Goal: Obtain resource: Download file/media

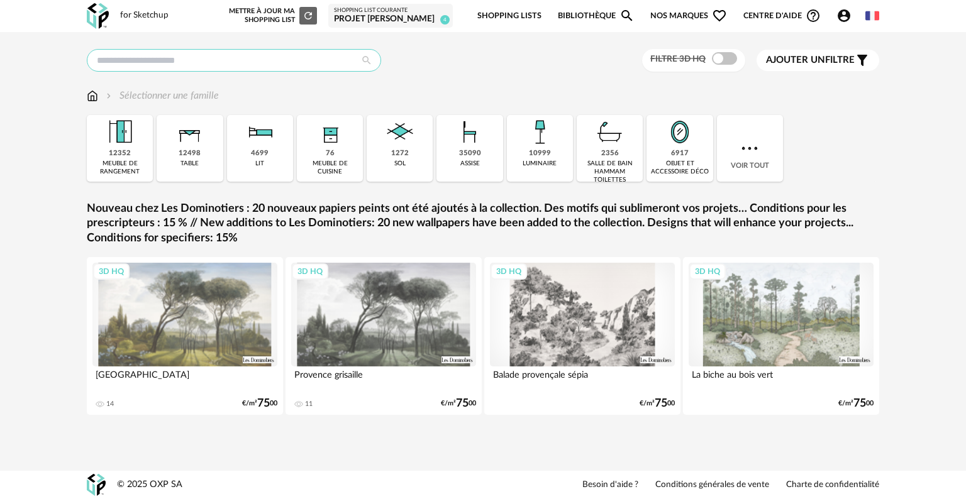
click at [325, 58] on input "text" at bounding box center [234, 60] width 294 height 23
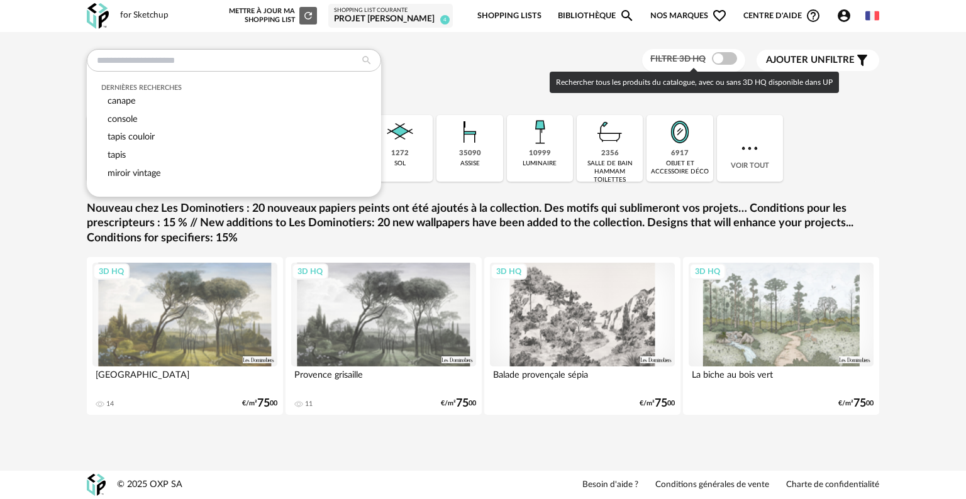
click at [727, 60] on span at bounding box center [724, 58] width 25 height 13
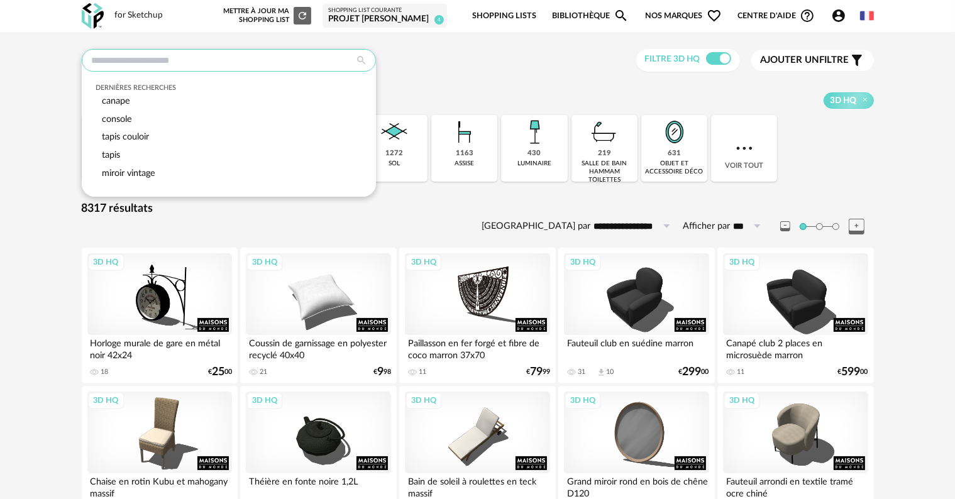
click at [157, 55] on input "text" at bounding box center [229, 60] width 294 height 23
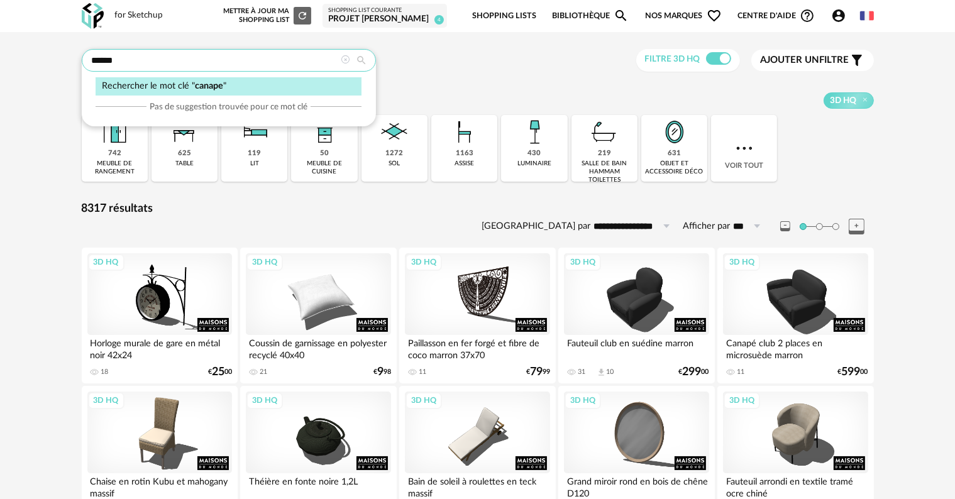
type input "******"
type input "**********"
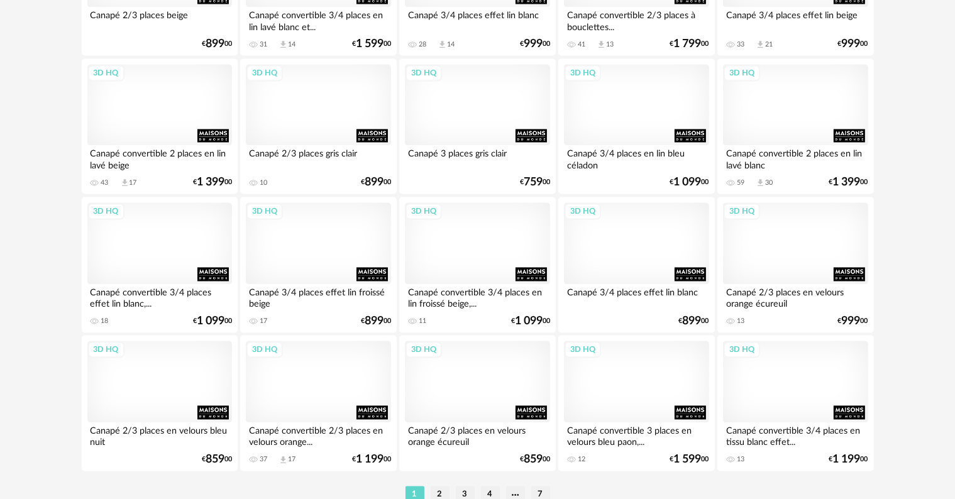
scroll to position [2532, 0]
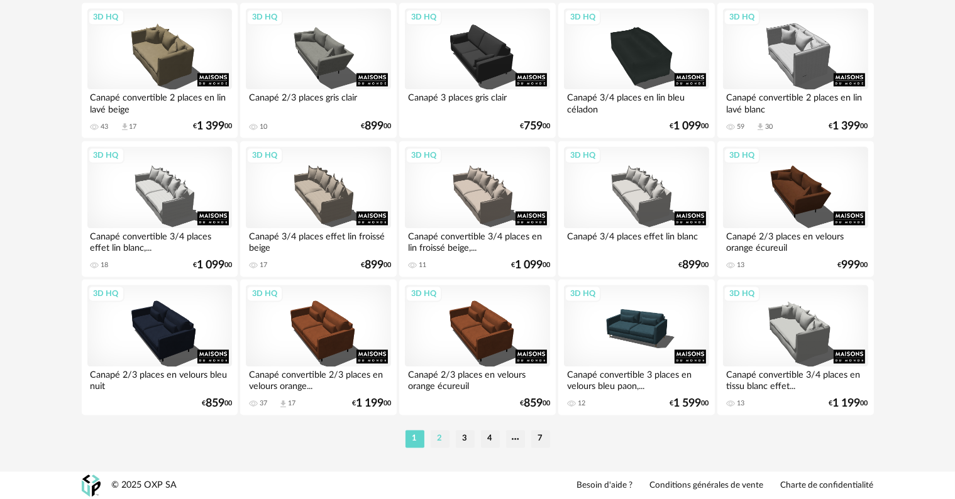
click at [443, 442] on li "2" at bounding box center [440, 439] width 19 height 18
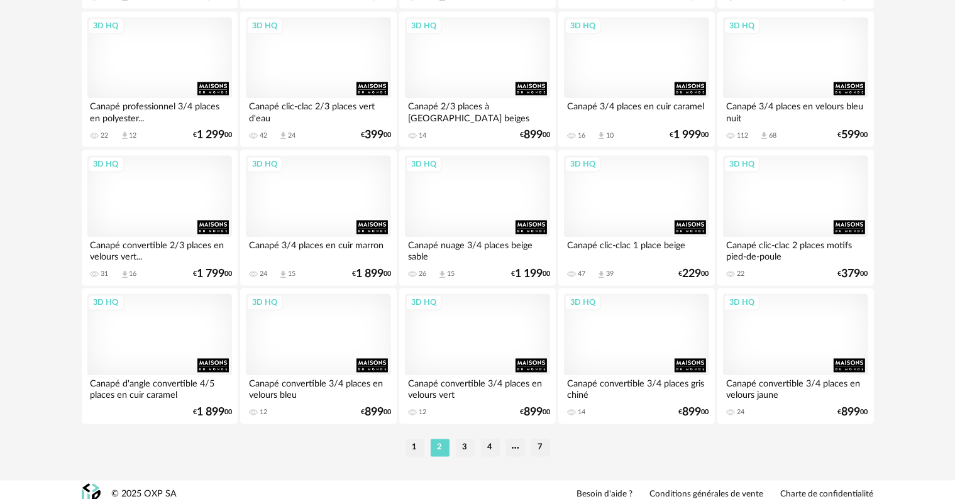
scroll to position [2532, 0]
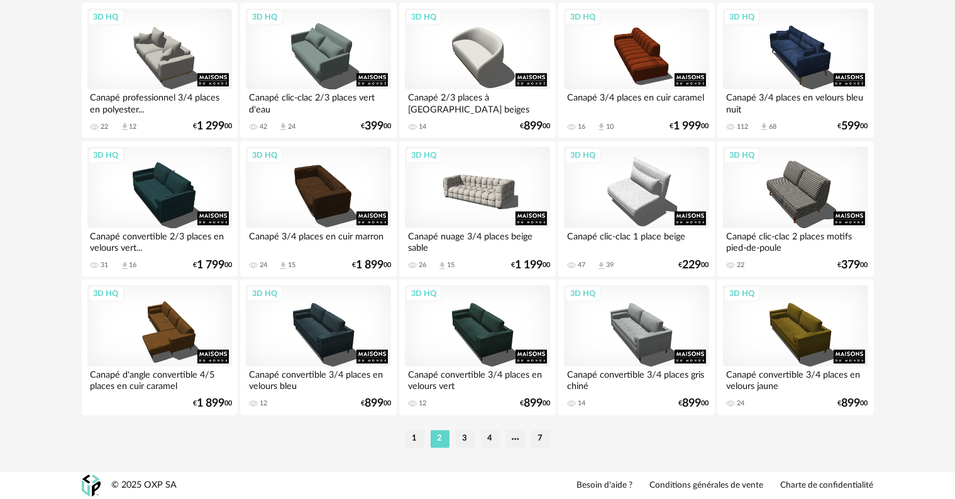
click at [467, 435] on li "3" at bounding box center [465, 439] width 19 height 18
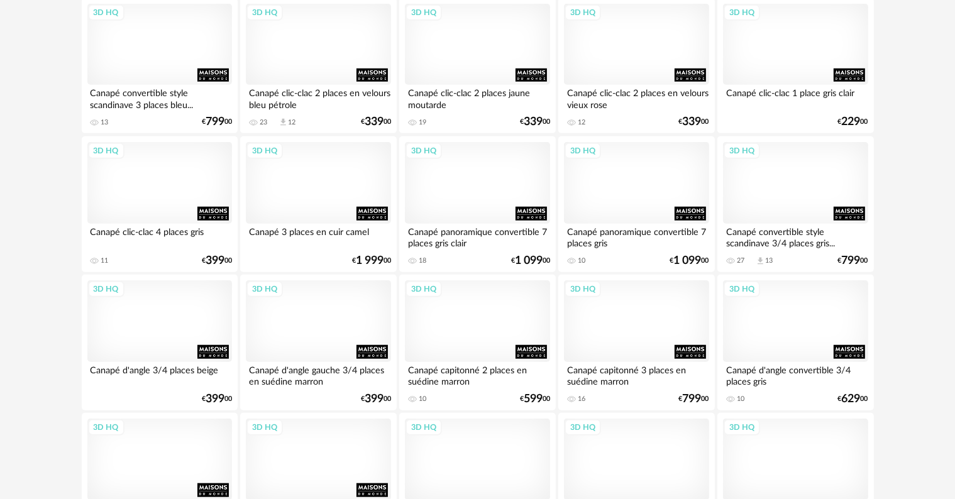
scroll to position [1069, 0]
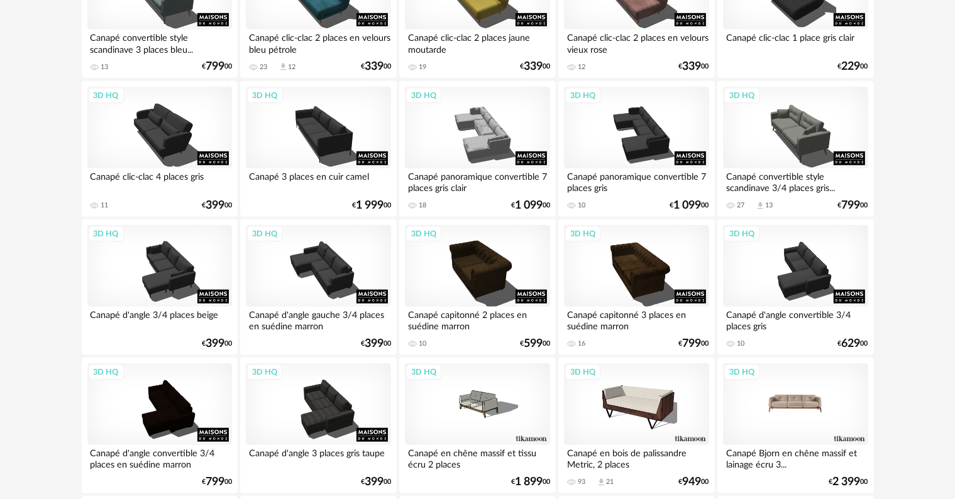
click at [808, 418] on div "3D HQ" at bounding box center [795, 405] width 145 height 82
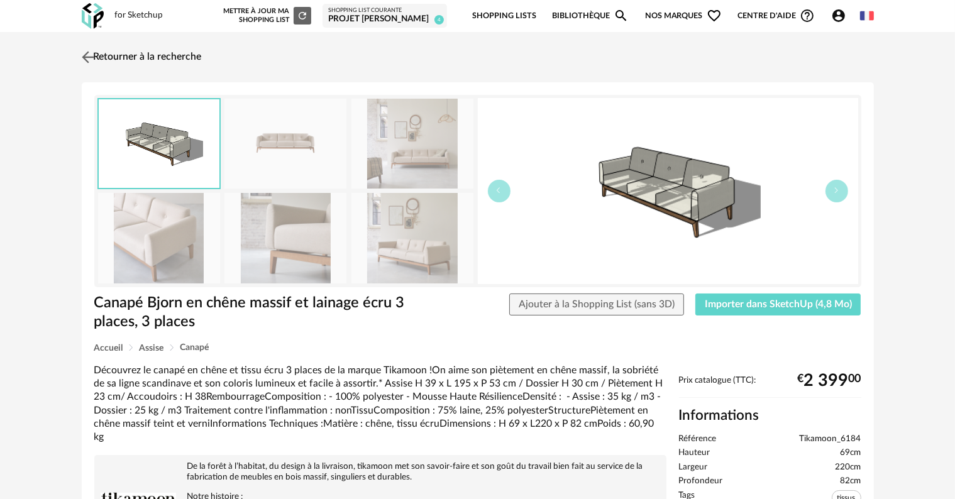
click at [122, 52] on link "Retourner à la recherche" at bounding box center [140, 57] width 123 height 28
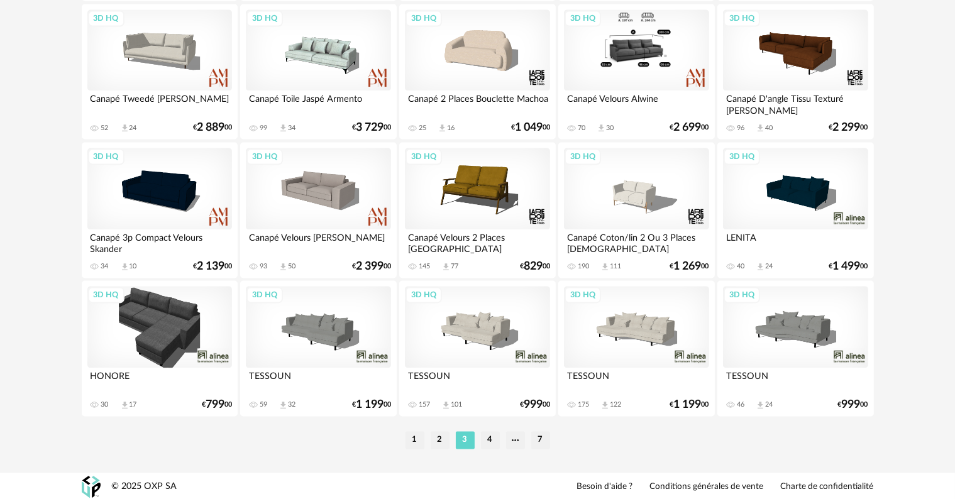
scroll to position [2532, 0]
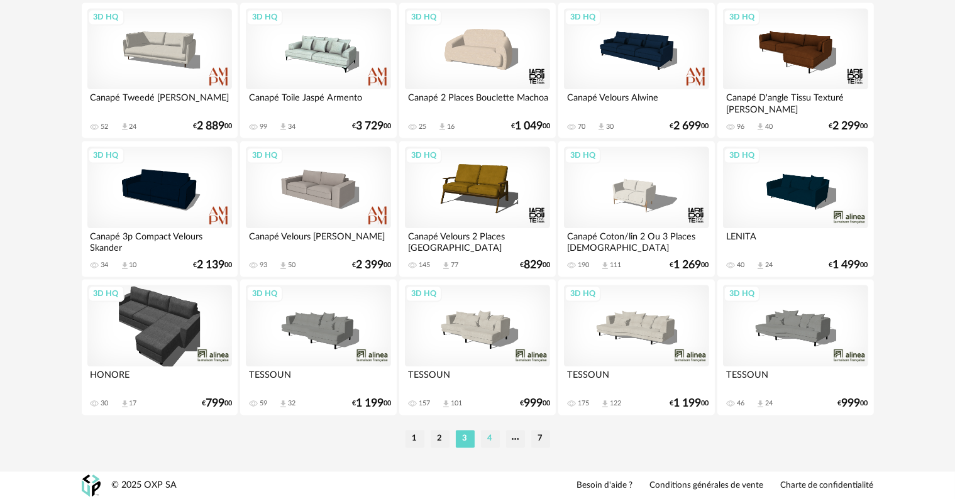
click at [491, 434] on li "4" at bounding box center [490, 439] width 19 height 18
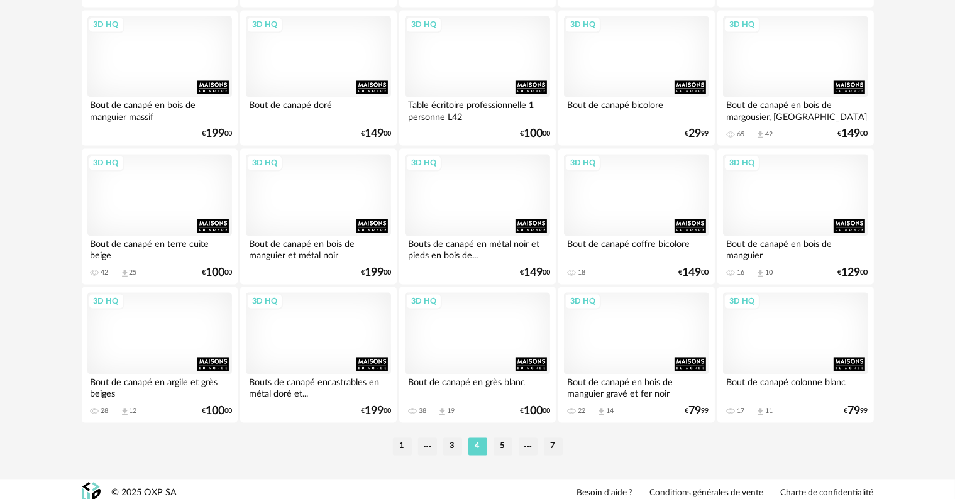
scroll to position [2532, 0]
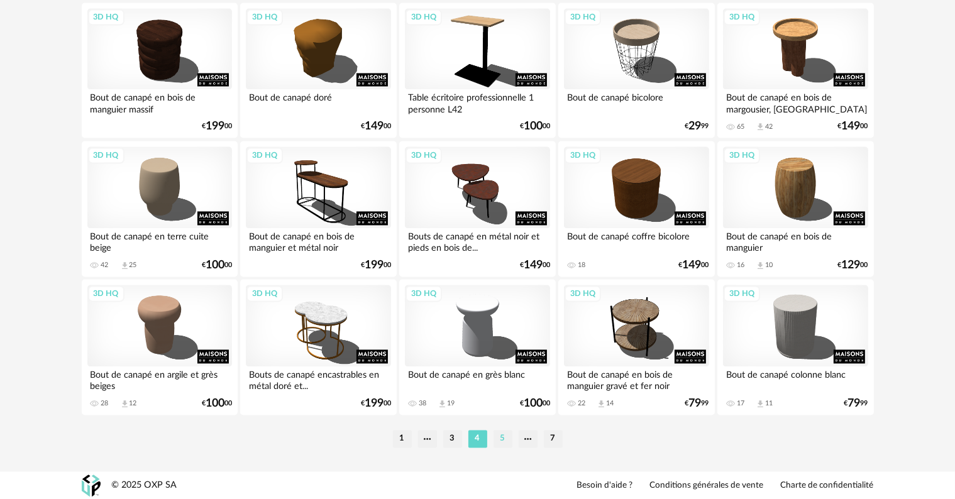
click at [501, 442] on li "5" at bounding box center [503, 439] width 19 height 18
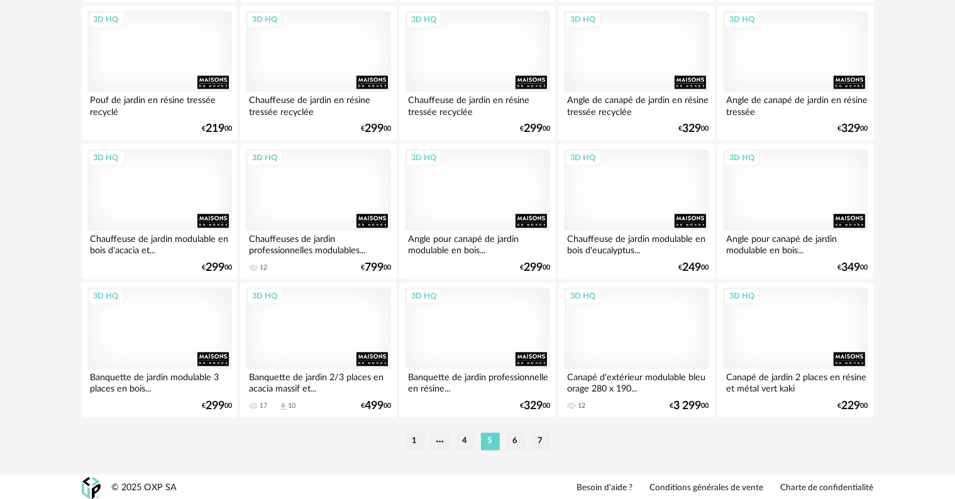
scroll to position [2532, 0]
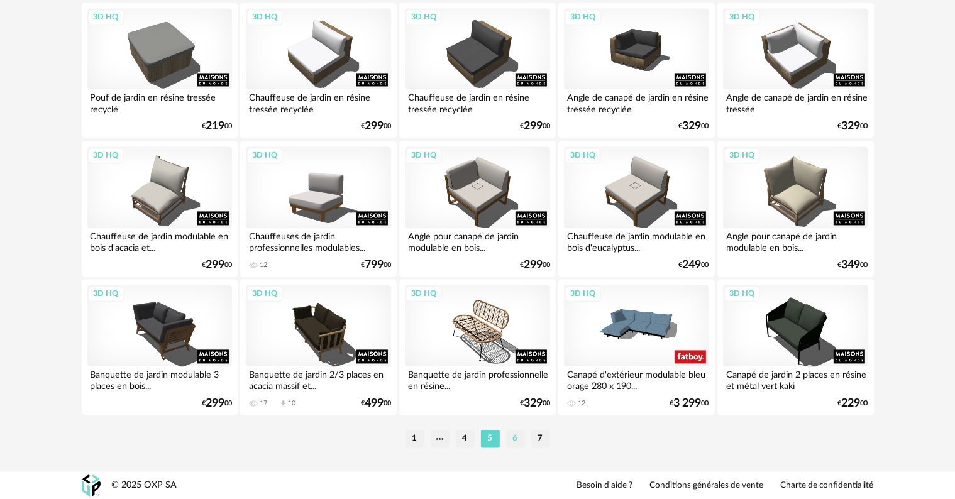
click at [518, 437] on li "6" at bounding box center [515, 439] width 19 height 18
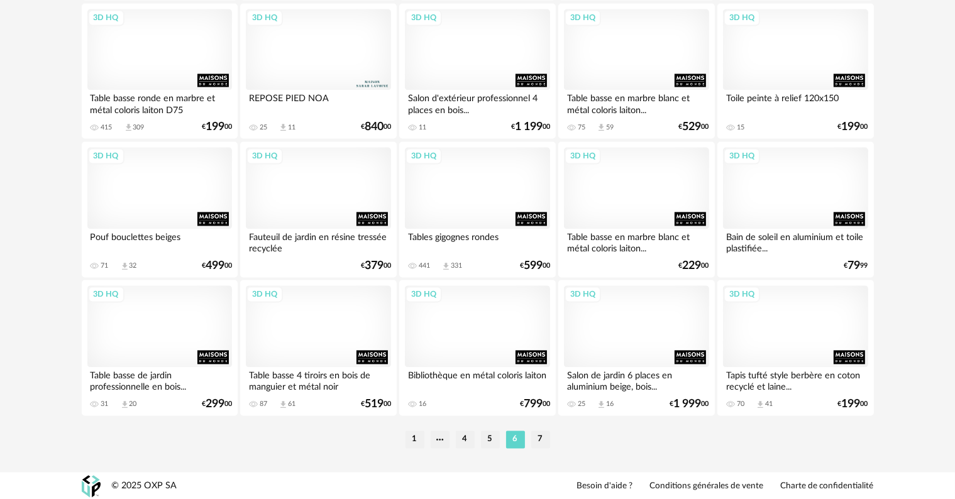
scroll to position [2532, 0]
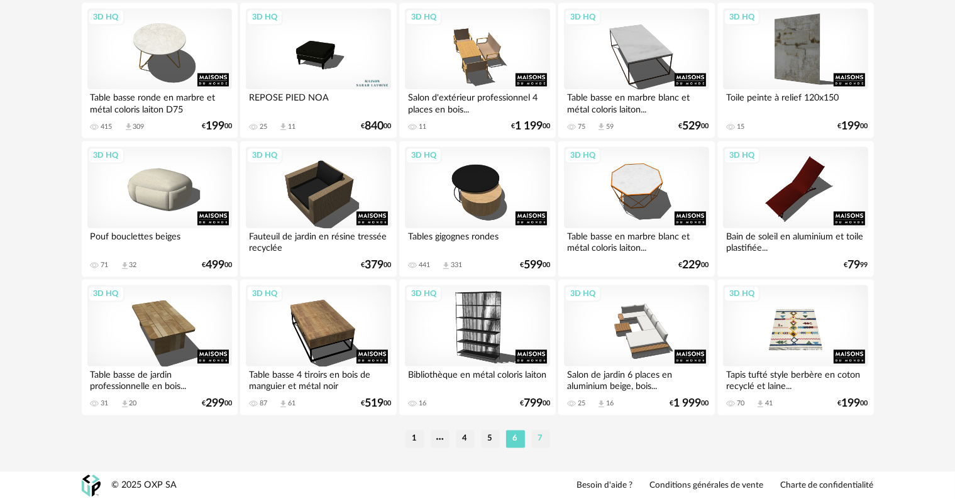
click at [538, 438] on li "7" at bounding box center [541, 439] width 19 height 18
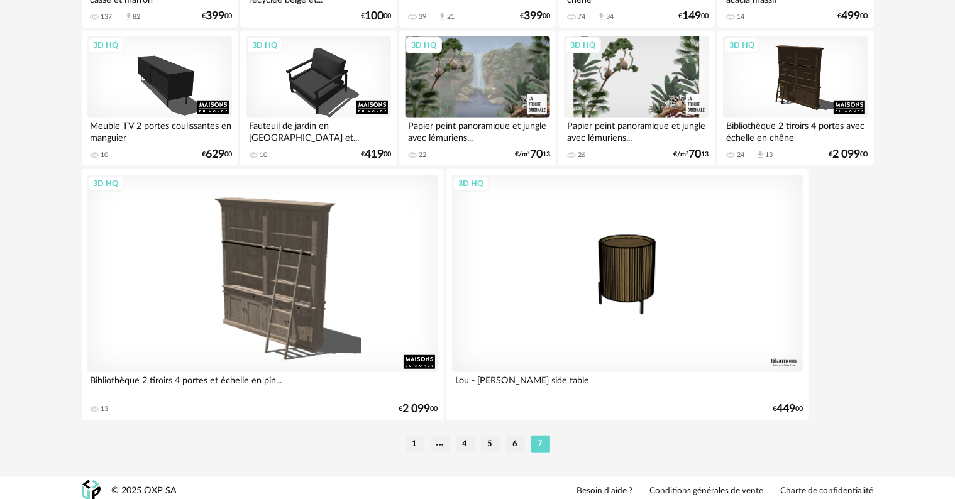
scroll to position [849, 0]
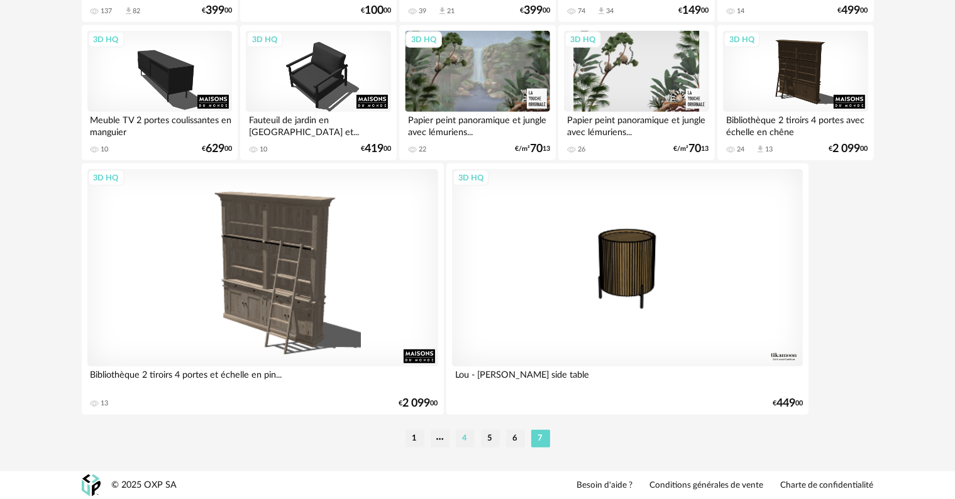
click at [468, 435] on li "4" at bounding box center [465, 439] width 19 height 18
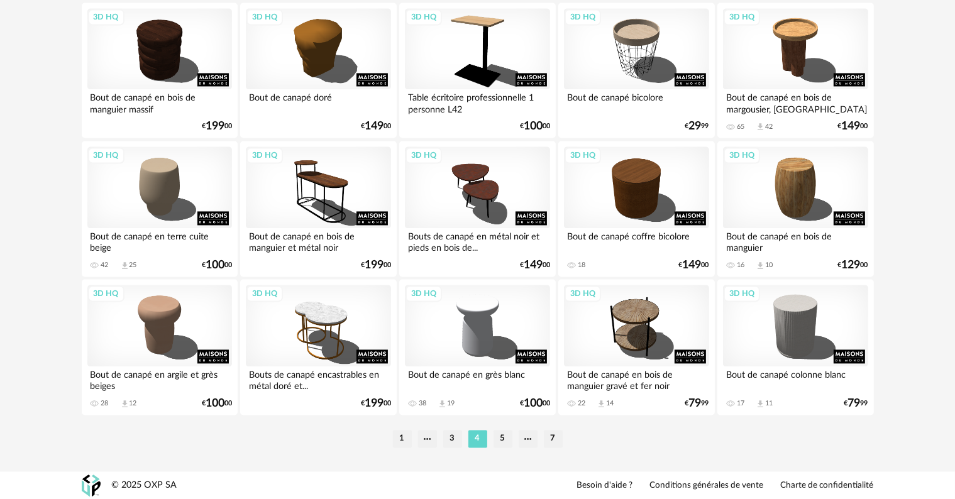
scroll to position [2532, 0]
click at [453, 439] on li "3" at bounding box center [452, 439] width 19 height 18
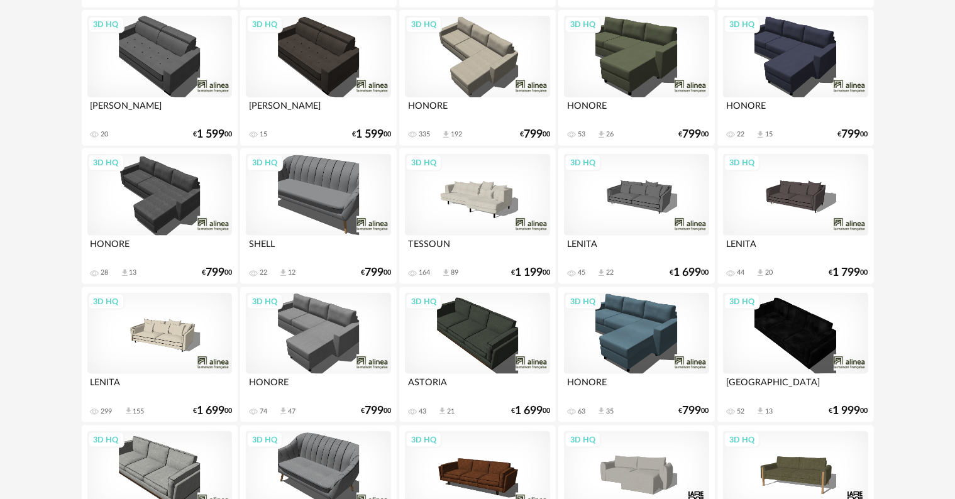
scroll to position [1698, 0]
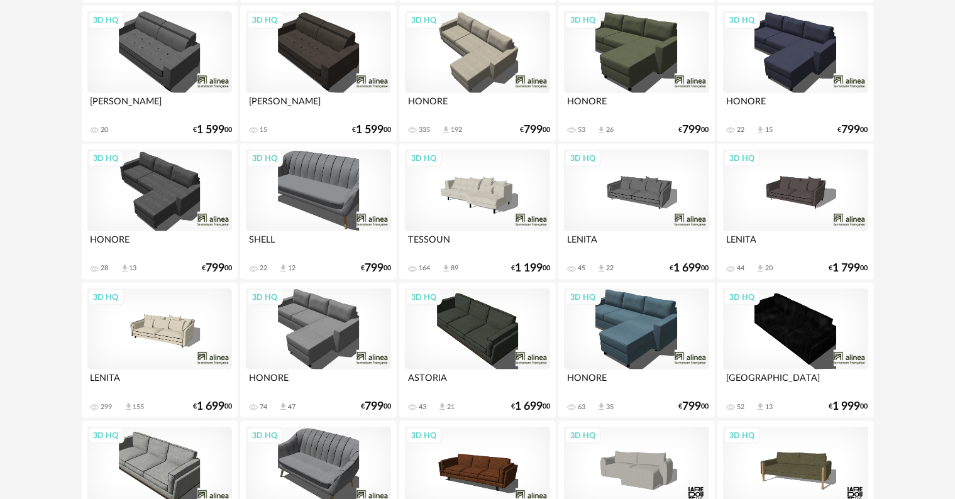
click at [170, 333] on div "3D HQ" at bounding box center [159, 330] width 145 height 82
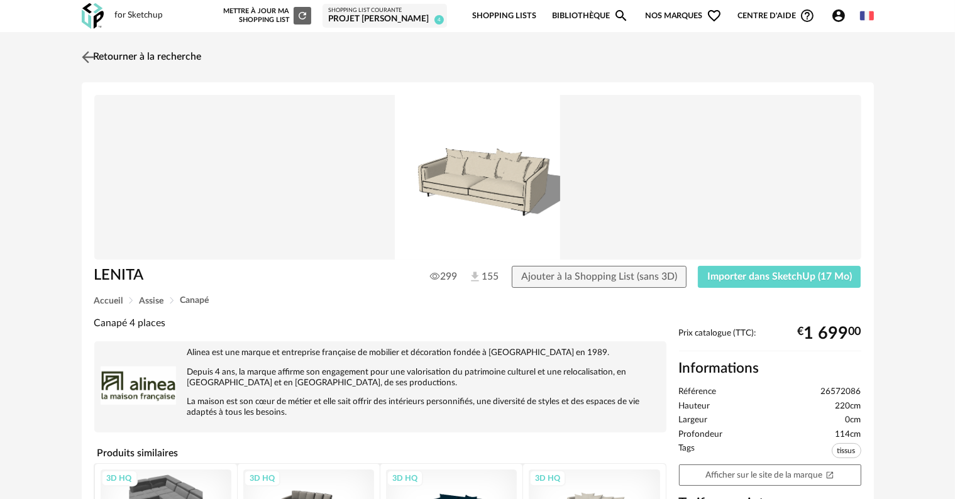
click at [136, 55] on link "Retourner à la recherche" at bounding box center [140, 57] width 123 height 28
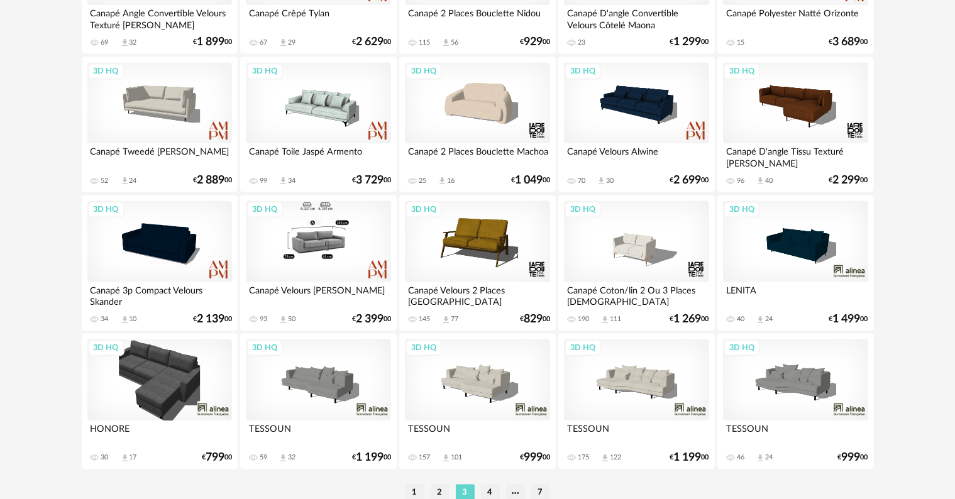
scroll to position [2532, 0]
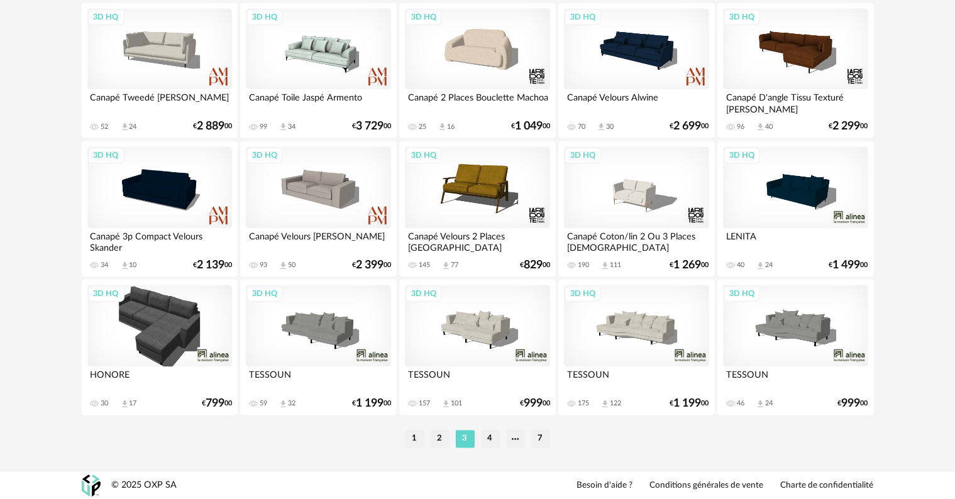
click at [438, 441] on li "2" at bounding box center [440, 439] width 19 height 18
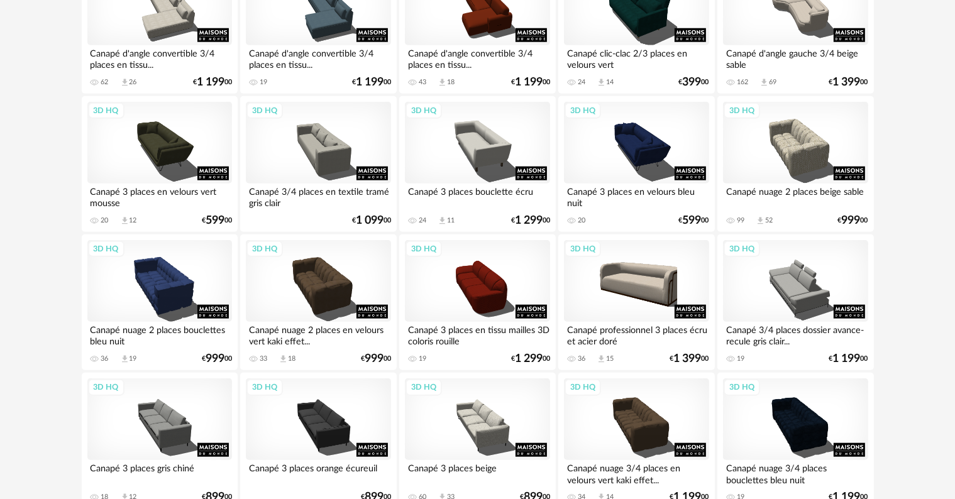
scroll to position [1195, 0]
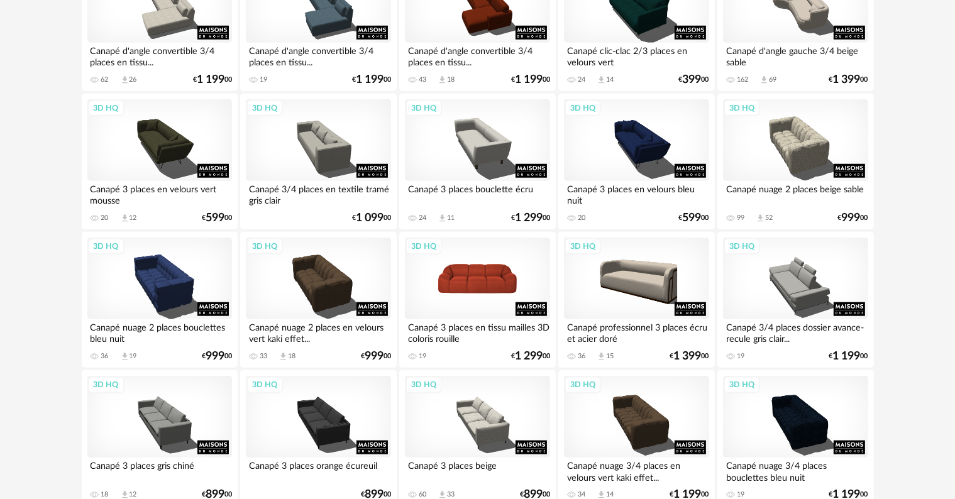
click at [481, 286] on div "3D HQ" at bounding box center [477, 279] width 145 height 82
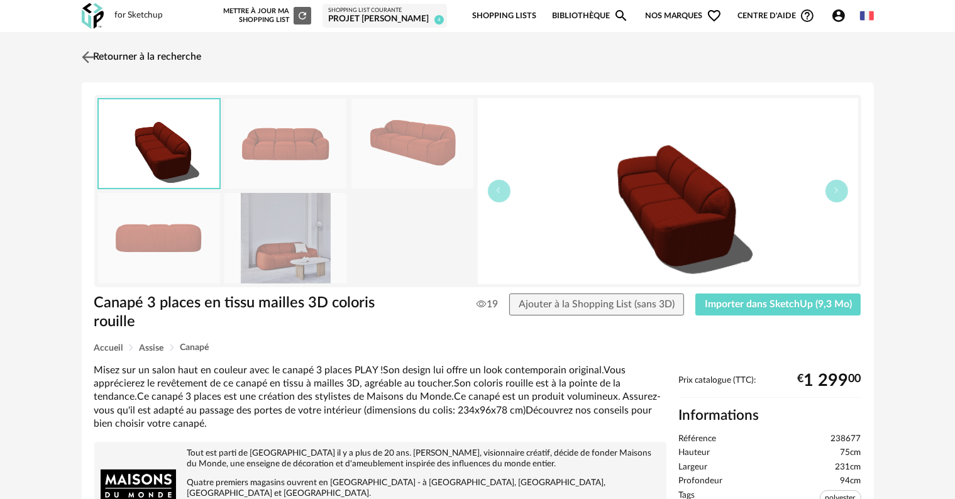
click at [123, 58] on link "Retourner à la recherche" at bounding box center [140, 57] width 123 height 28
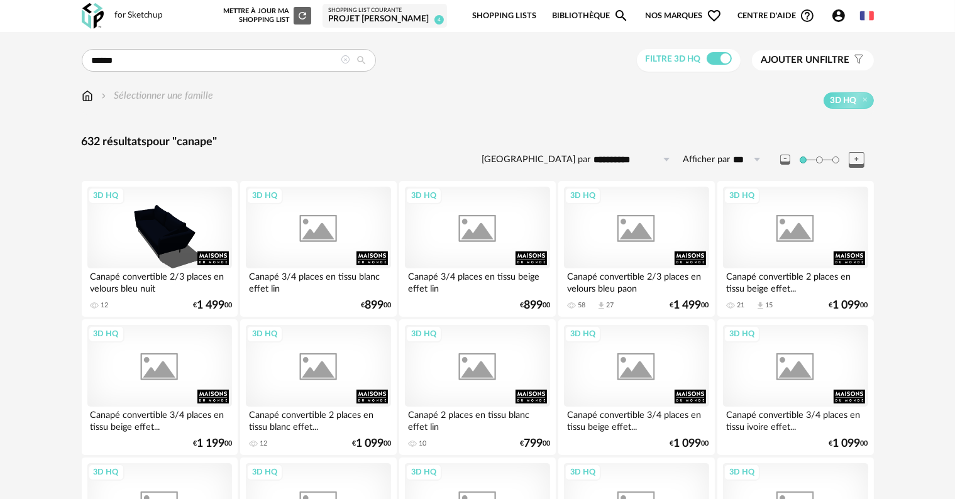
scroll to position [1195, 0]
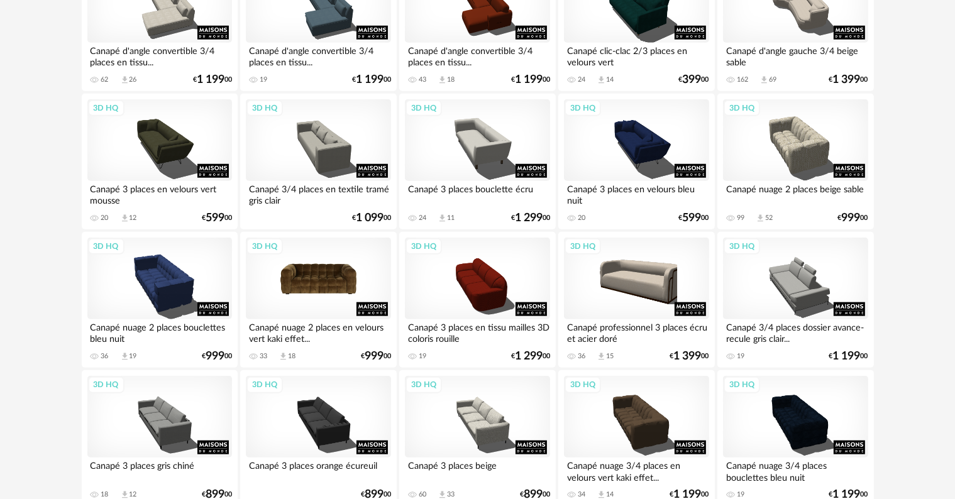
click at [340, 292] on div "3D HQ" at bounding box center [318, 279] width 145 height 82
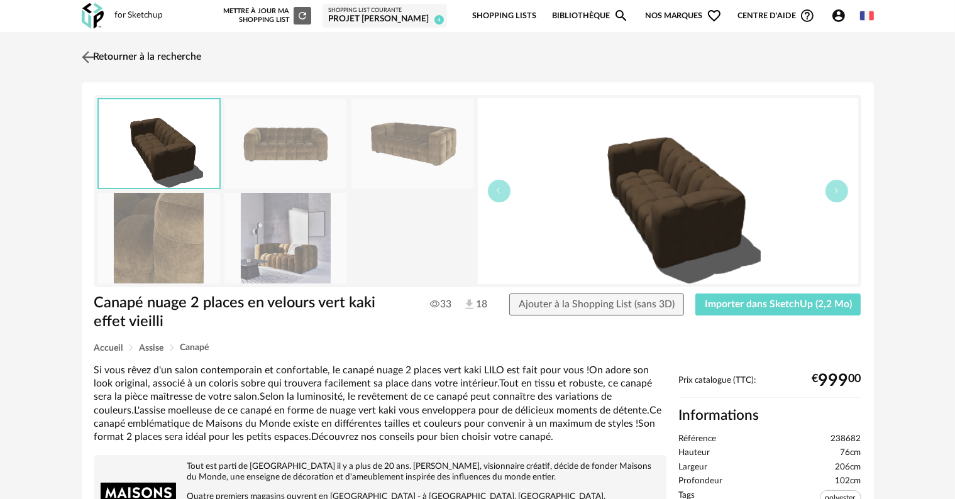
click at [103, 56] on link "Retourner à la recherche" at bounding box center [140, 57] width 123 height 28
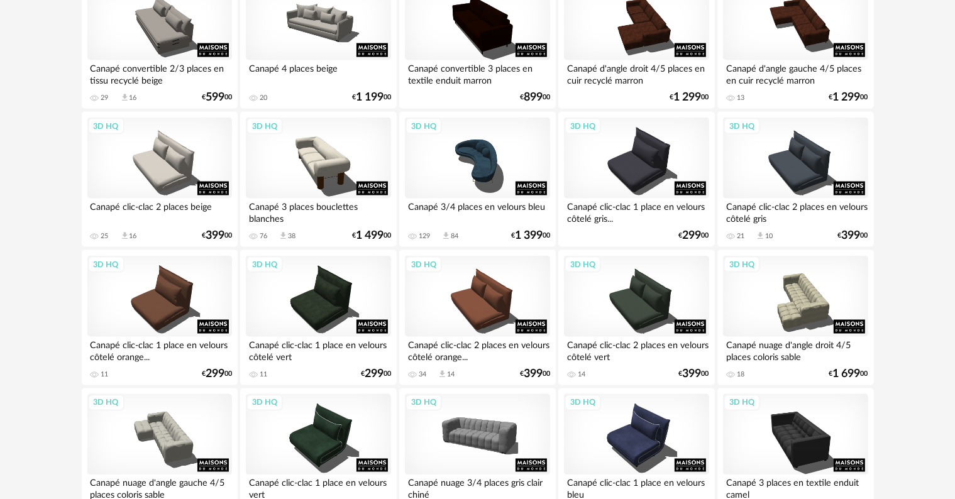
scroll to position [2013, 0]
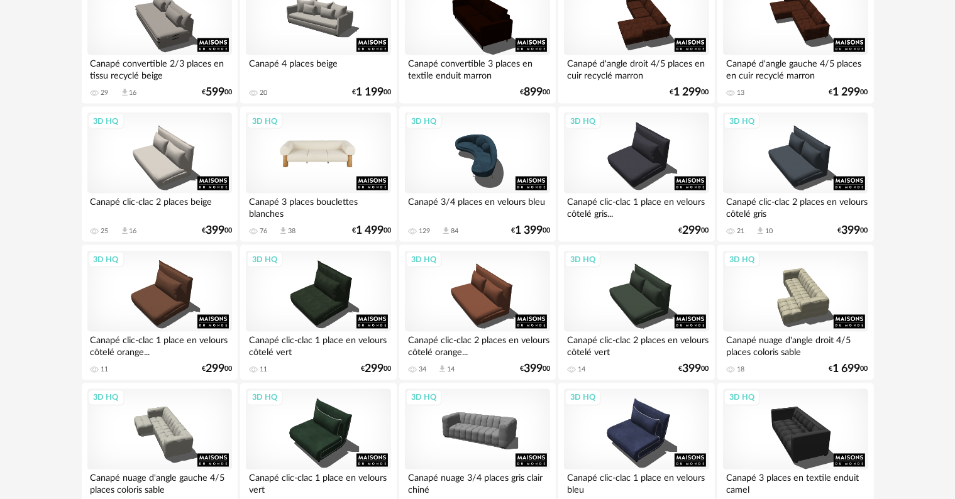
click at [310, 160] on div "3D HQ" at bounding box center [318, 154] width 145 height 82
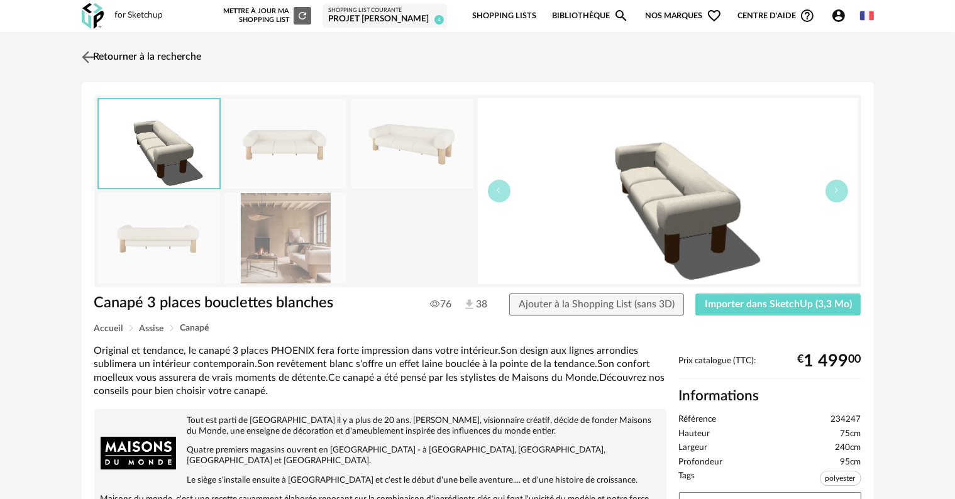
click at [94, 55] on img at bounding box center [88, 57] width 18 height 18
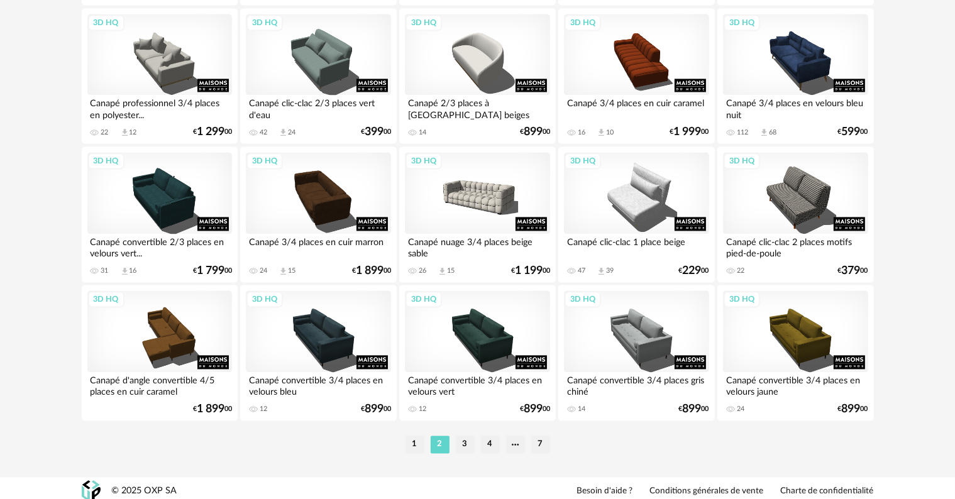
scroll to position [2532, 0]
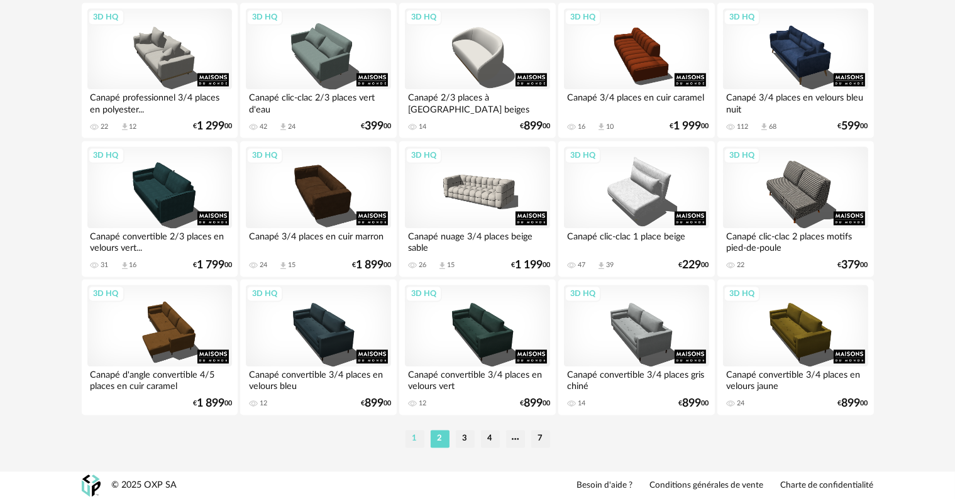
click at [418, 438] on li "1" at bounding box center [415, 439] width 19 height 18
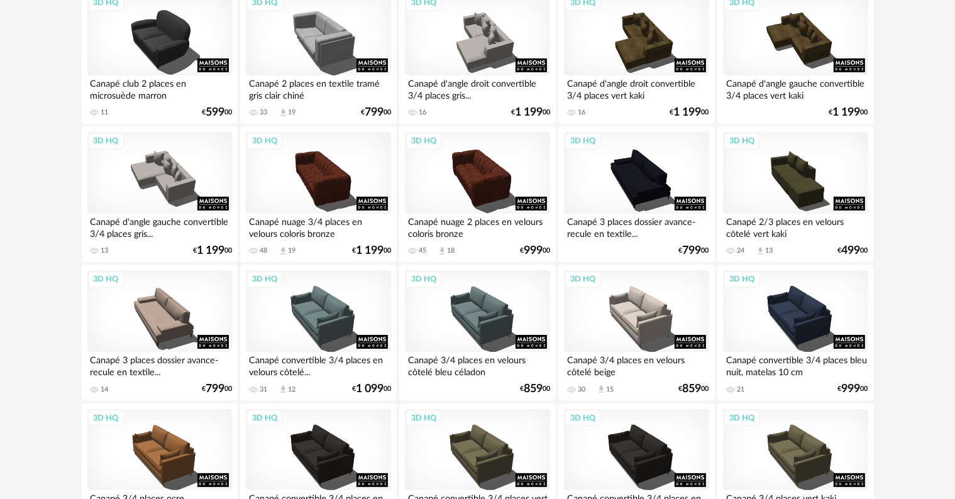
scroll to position [189, 0]
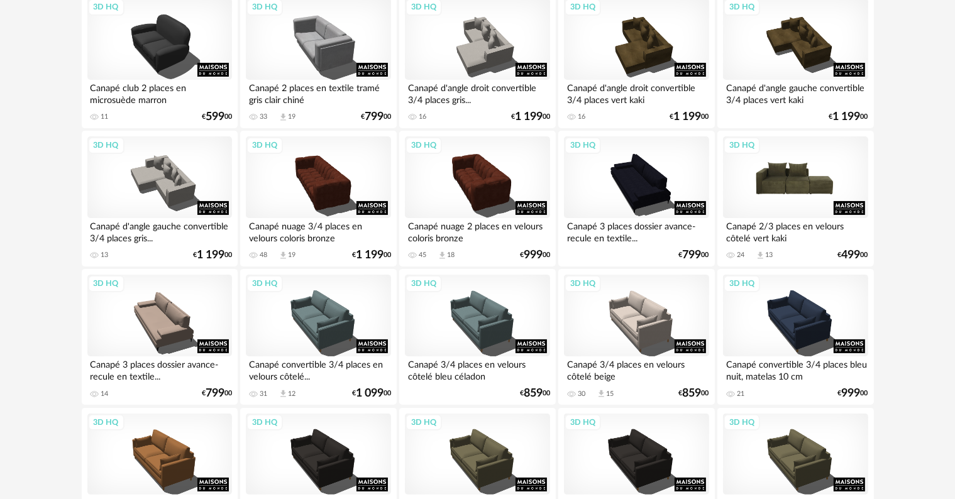
click at [781, 180] on div "3D HQ" at bounding box center [795, 177] width 145 height 82
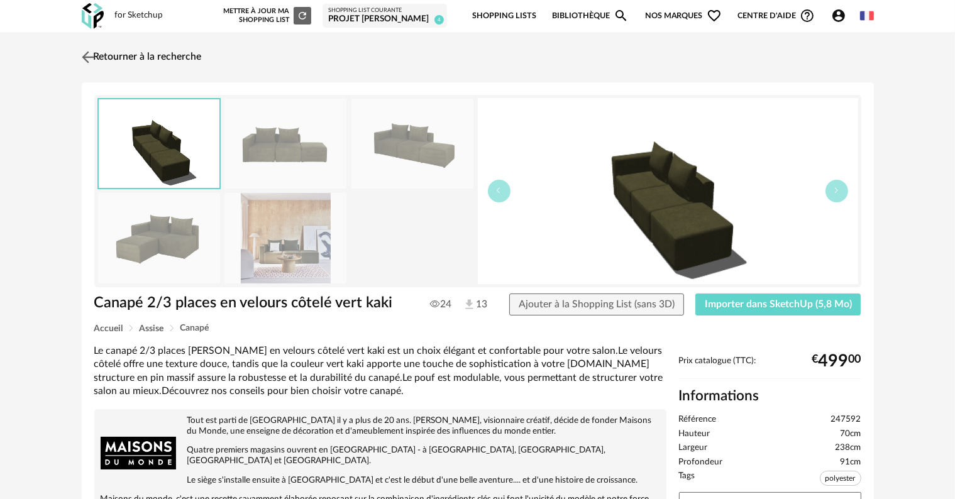
click at [98, 52] on link "Retourner à la recherche" at bounding box center [140, 57] width 123 height 28
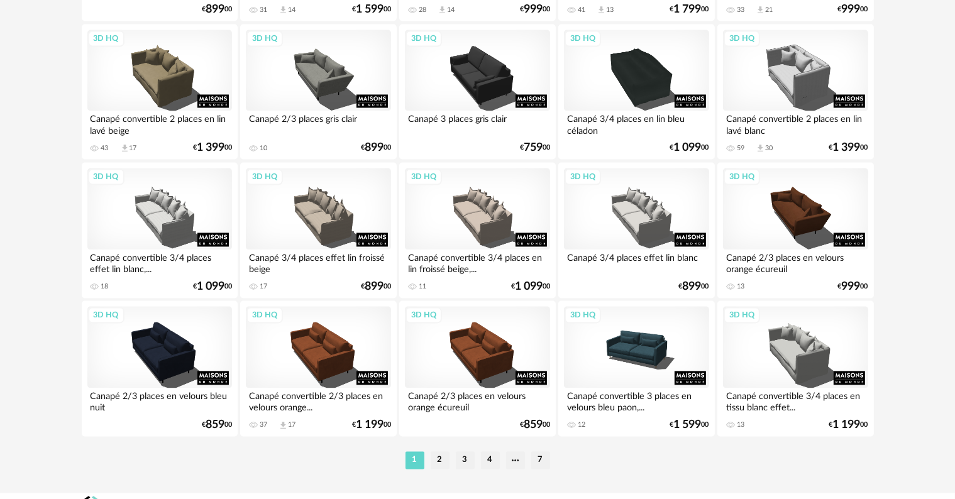
scroll to position [2532, 0]
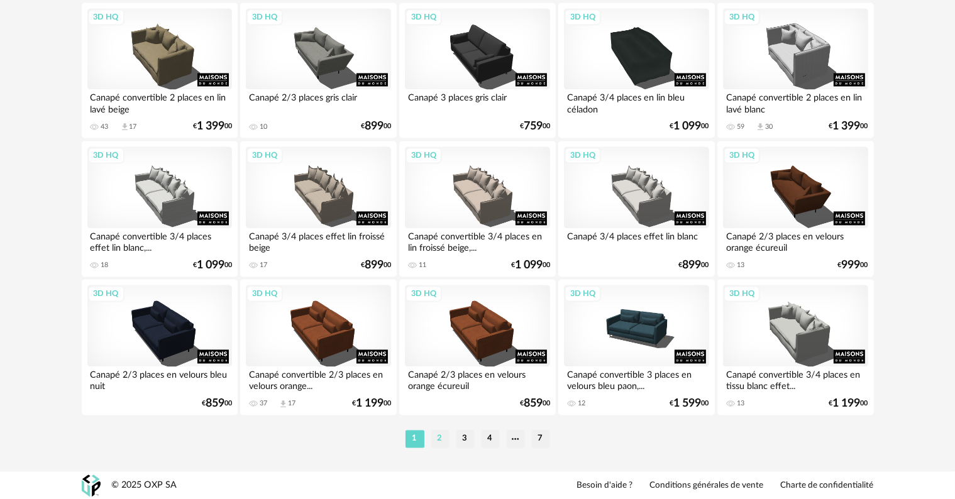
click at [440, 447] on li "2" at bounding box center [440, 439] width 19 height 18
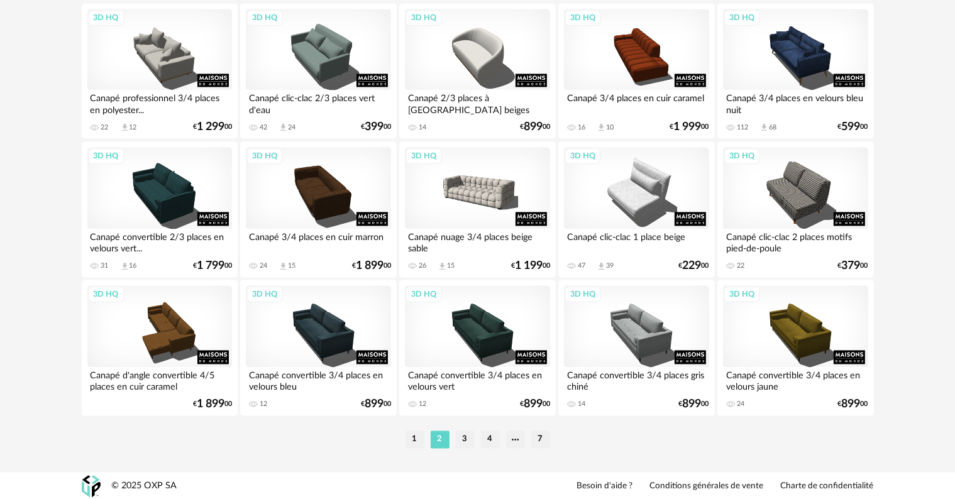
scroll to position [2532, 0]
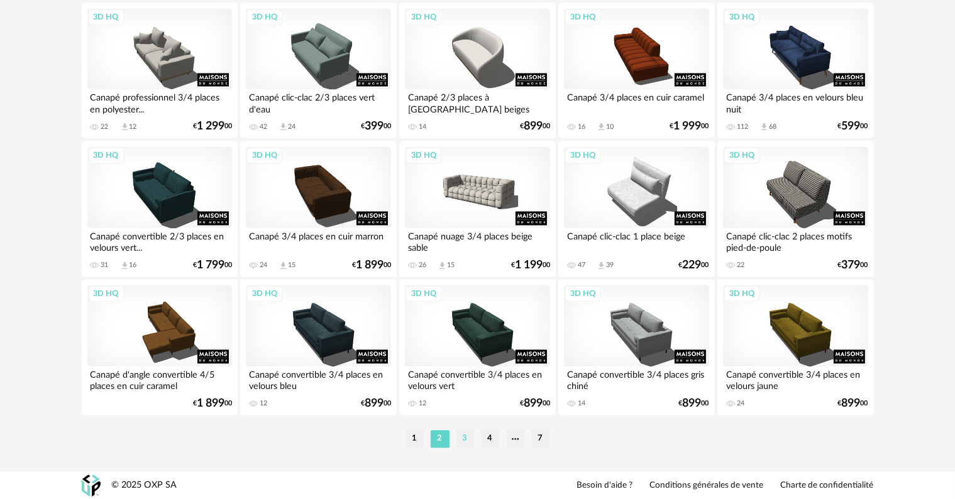
click at [465, 440] on li "3" at bounding box center [465, 439] width 19 height 18
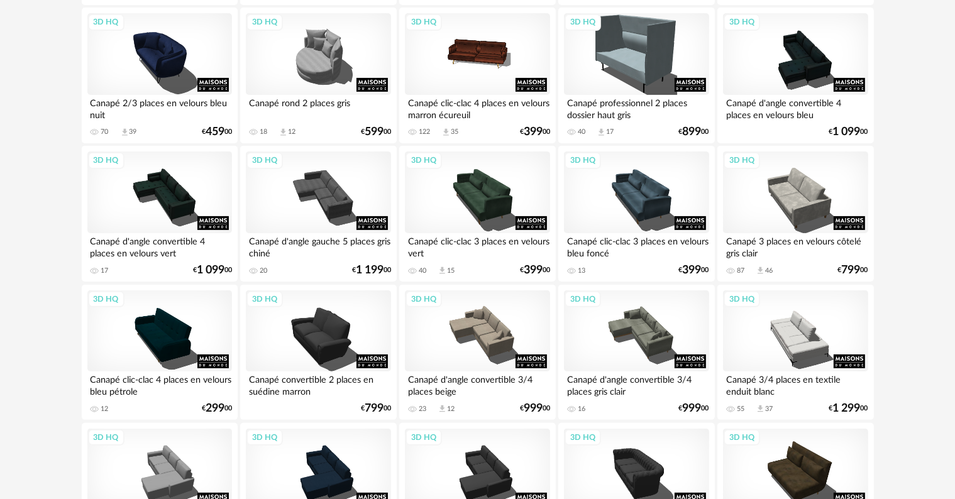
scroll to position [315, 0]
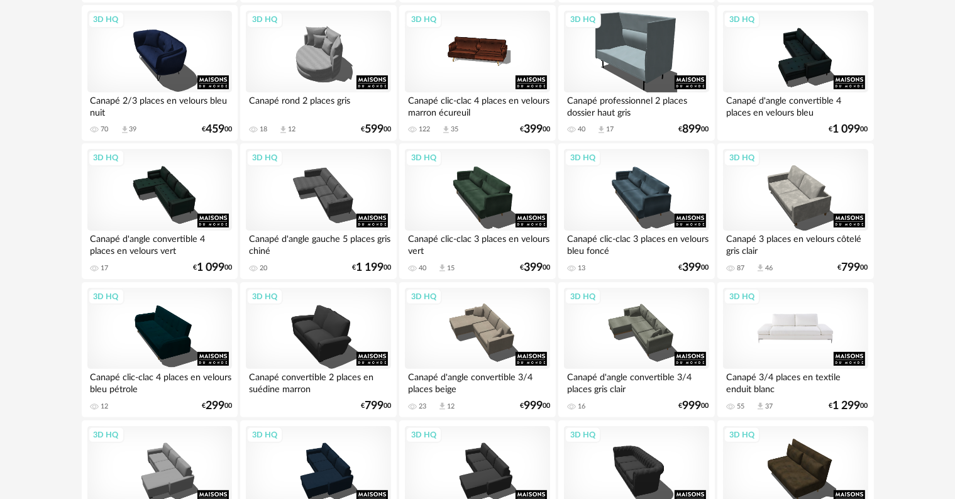
click at [801, 335] on div "3D HQ" at bounding box center [795, 329] width 145 height 82
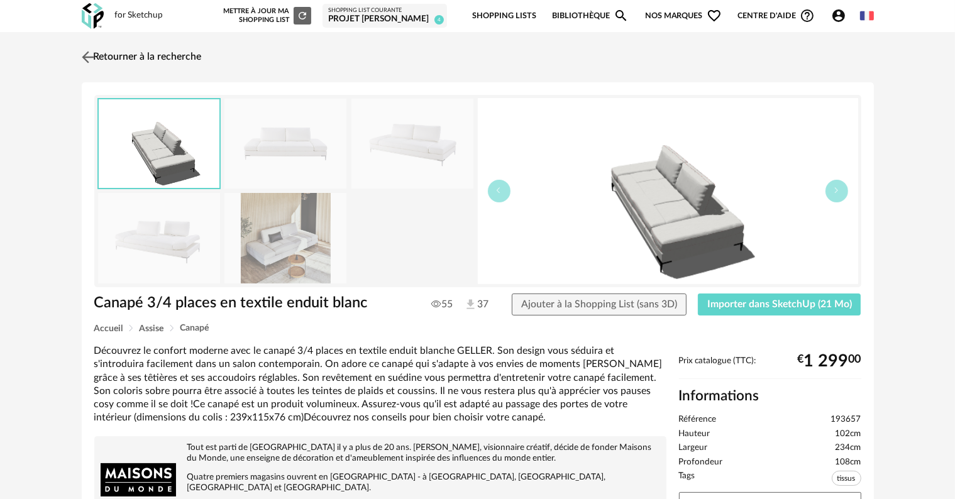
click at [101, 53] on link "Retourner à la recherche" at bounding box center [140, 57] width 123 height 28
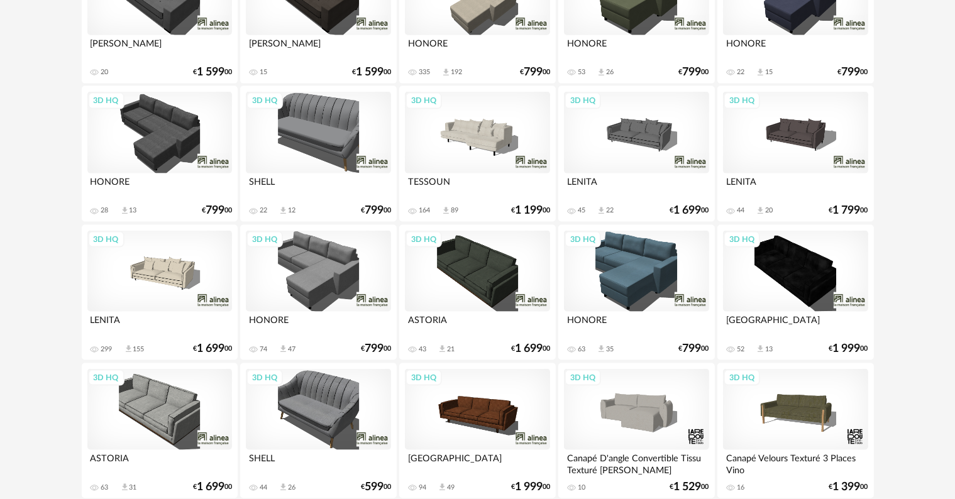
scroll to position [1761, 0]
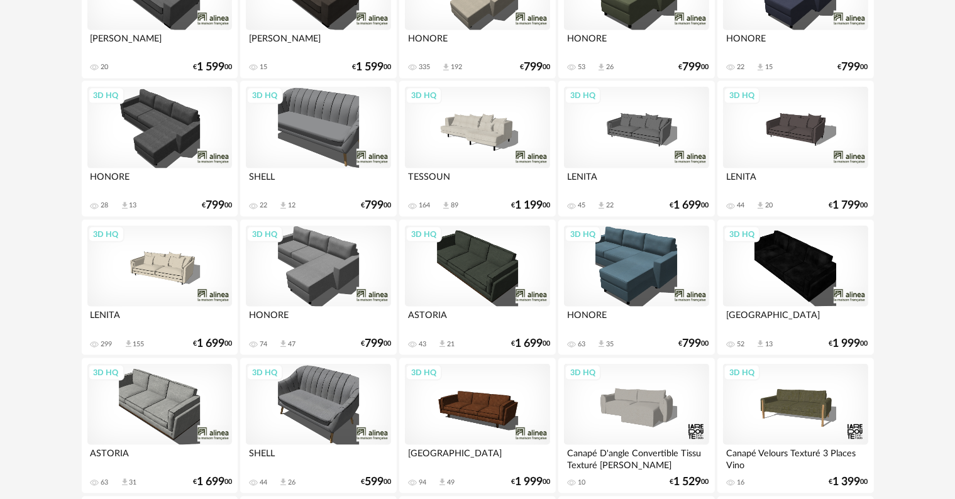
click at [150, 272] on div "3D HQ" at bounding box center [159, 267] width 145 height 82
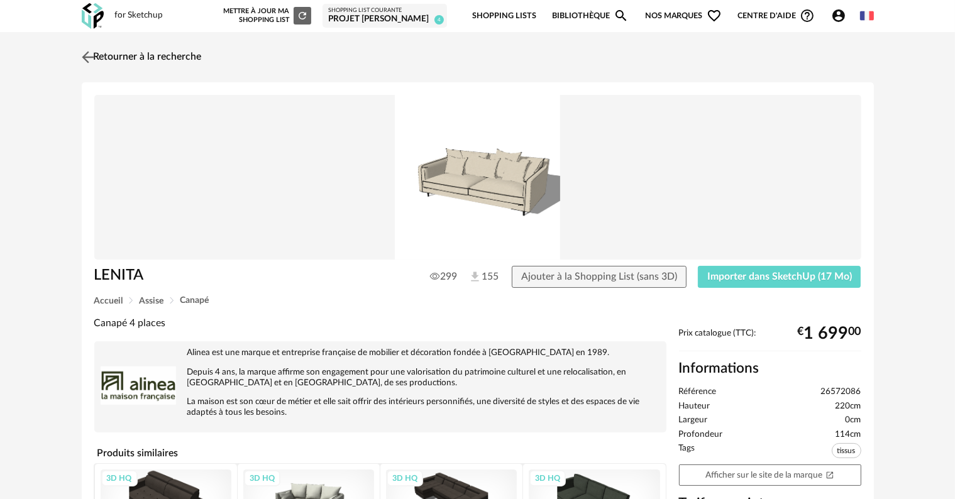
click at [141, 55] on link "Retourner à la recherche" at bounding box center [140, 57] width 123 height 28
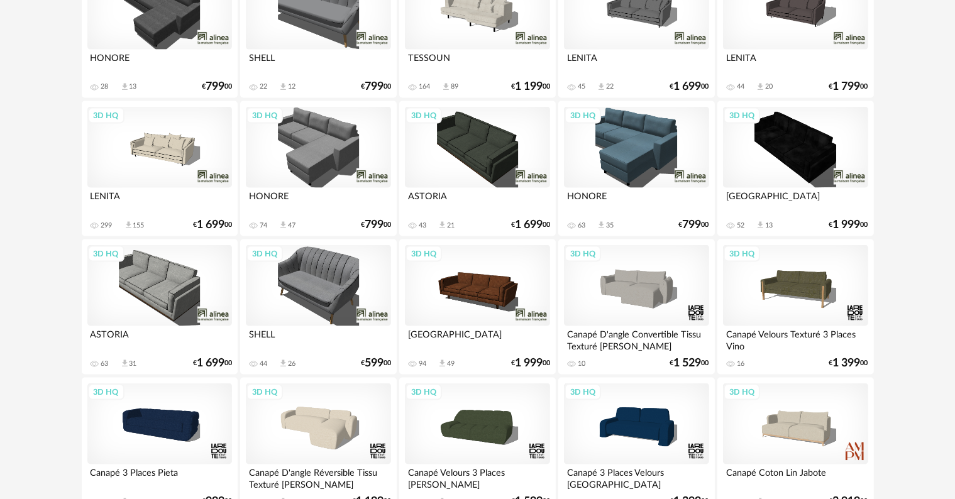
scroll to position [1887, 0]
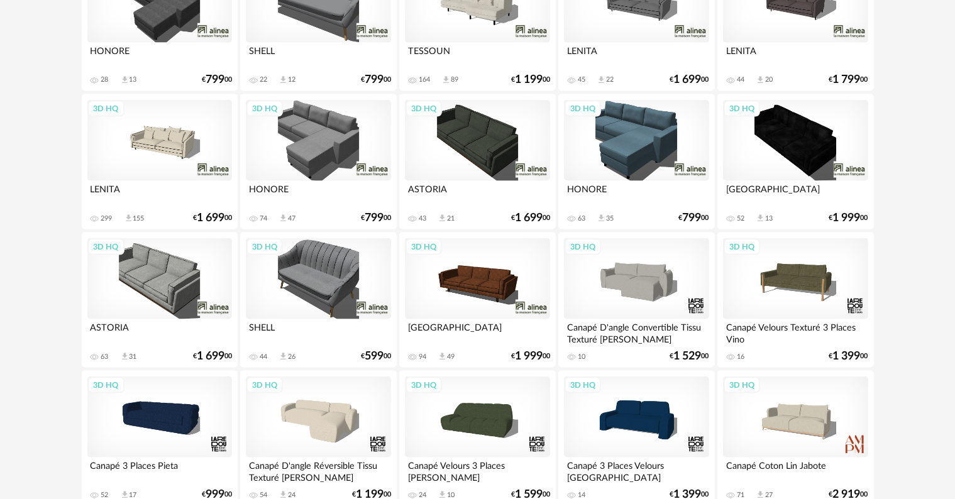
click at [488, 305] on div "3D HQ" at bounding box center [477, 279] width 145 height 82
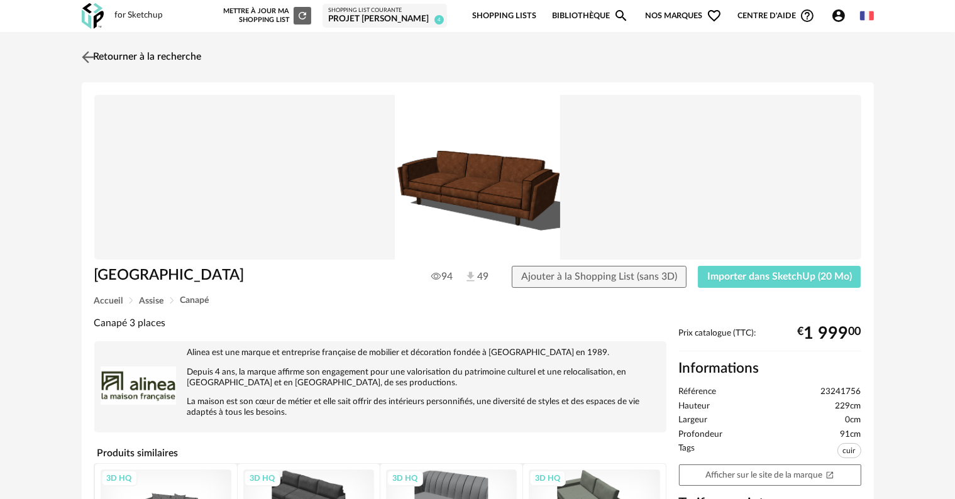
click at [114, 53] on link "Retourner à la recherche" at bounding box center [140, 57] width 123 height 28
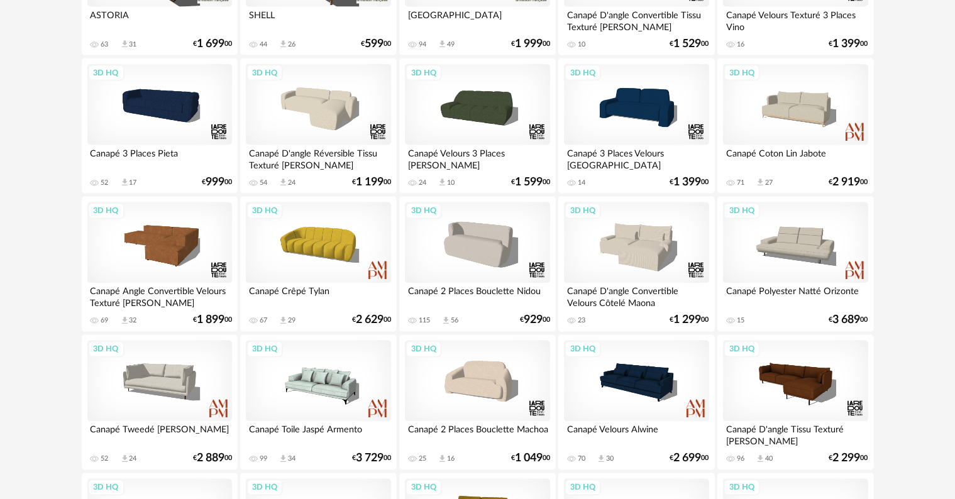
scroll to position [2202, 0]
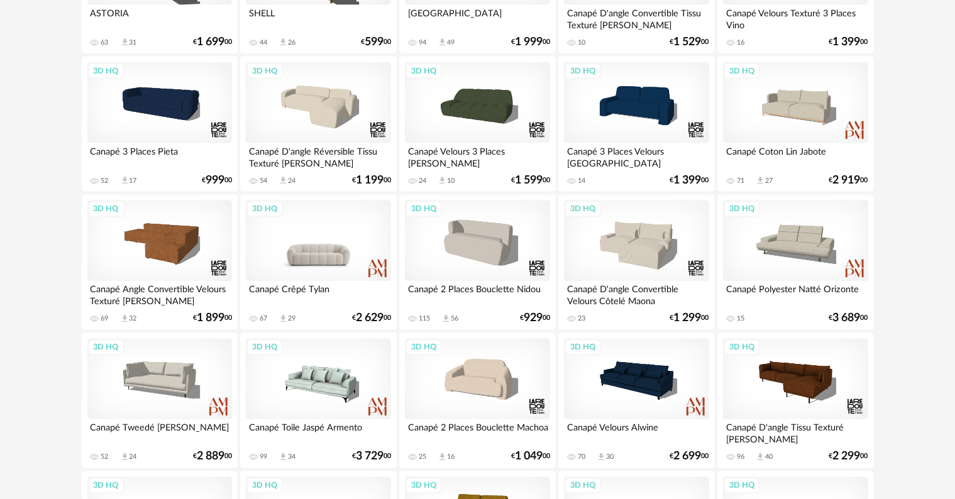
click at [322, 262] on div "3D HQ" at bounding box center [318, 242] width 145 height 82
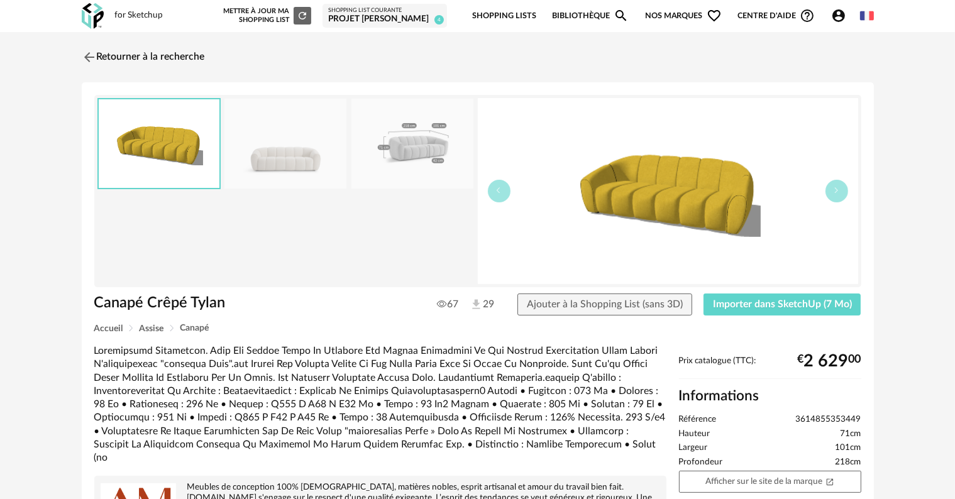
click at [287, 160] on img at bounding box center [286, 144] width 122 height 90
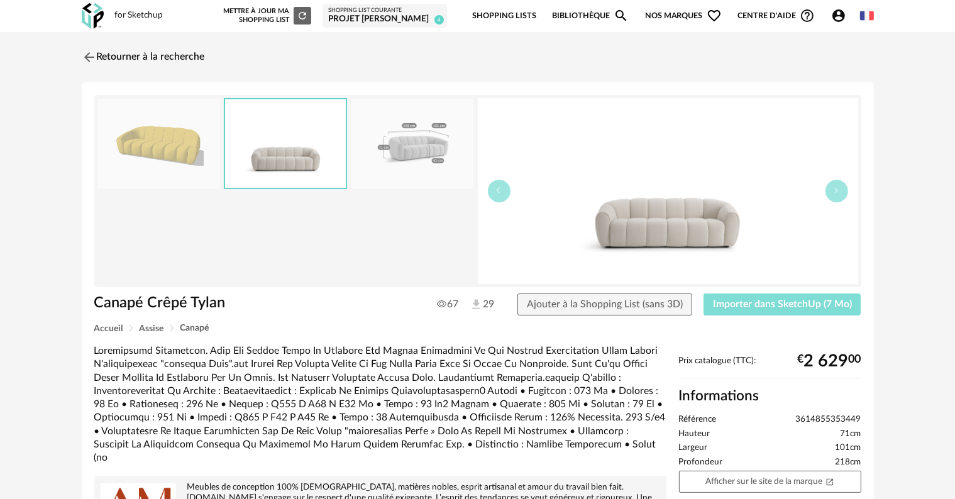
click at [776, 304] on span "Importer dans SketchUp (7 Mo)" at bounding box center [782, 304] width 139 height 10
